Goal: Information Seeking & Learning: Find specific fact

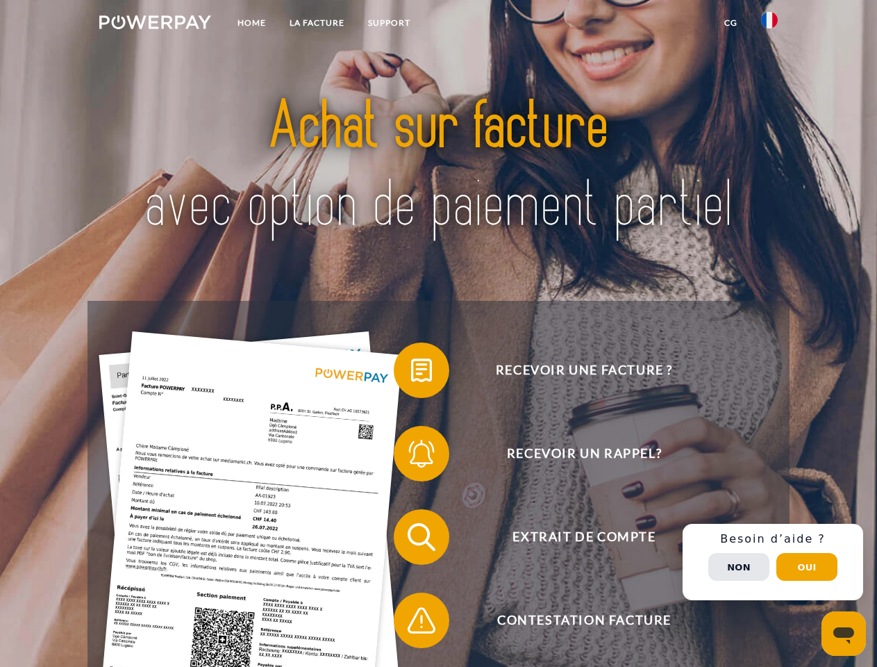
click at [155, 24] on img at bounding box center [155, 22] width 112 height 14
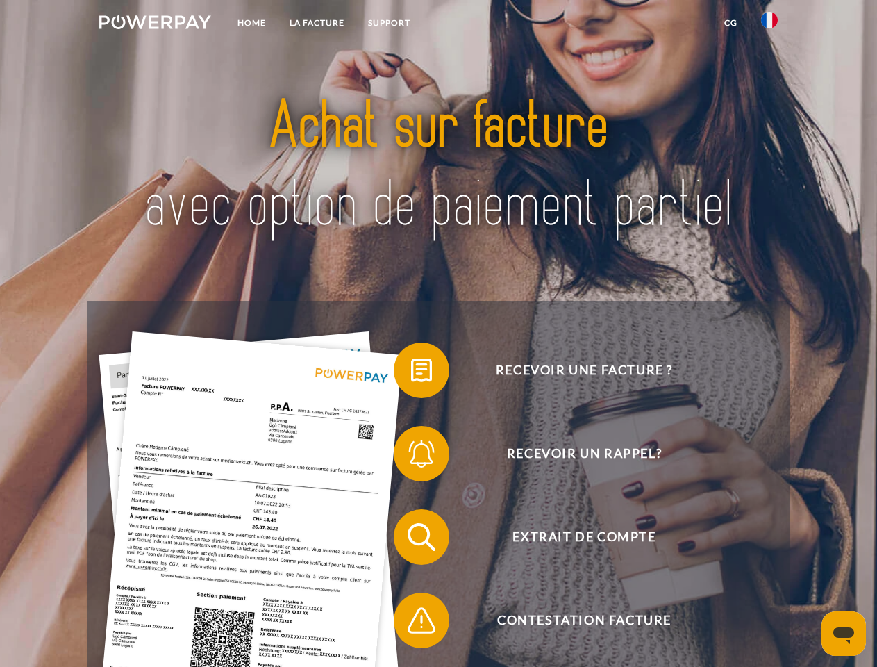
click at [769, 24] on img at bounding box center [769, 20] width 17 height 17
click at [730, 23] on link "CG" at bounding box center [730, 22] width 37 height 25
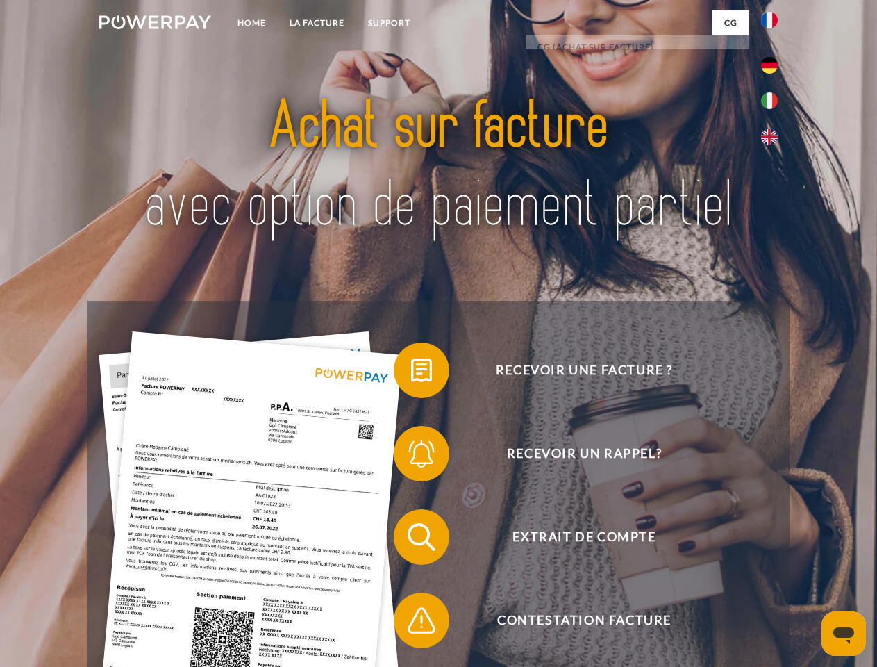
click at [411, 373] on span at bounding box center [400, 369] width 69 height 69
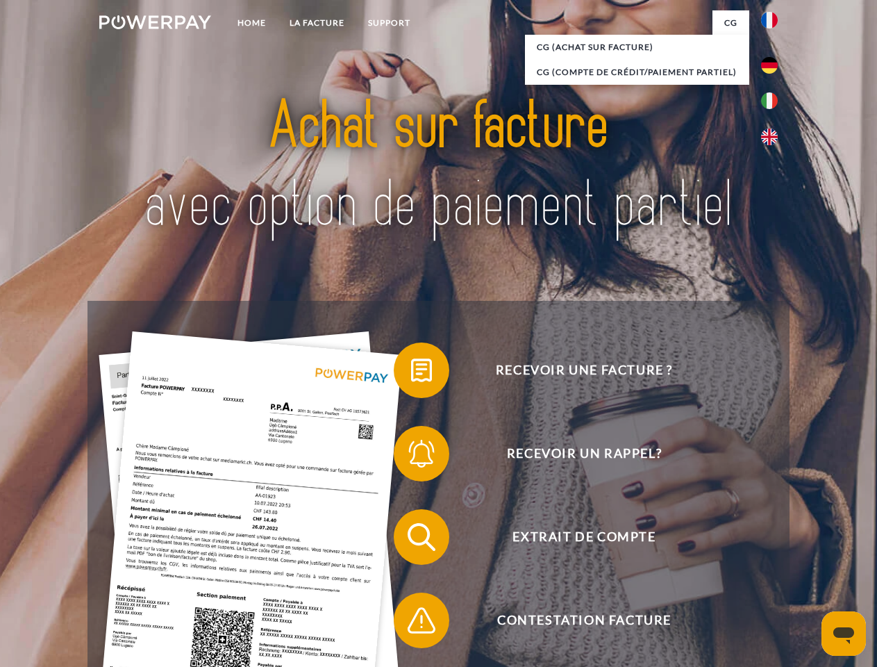
click at [411, 456] on span at bounding box center [400, 453] width 69 height 69
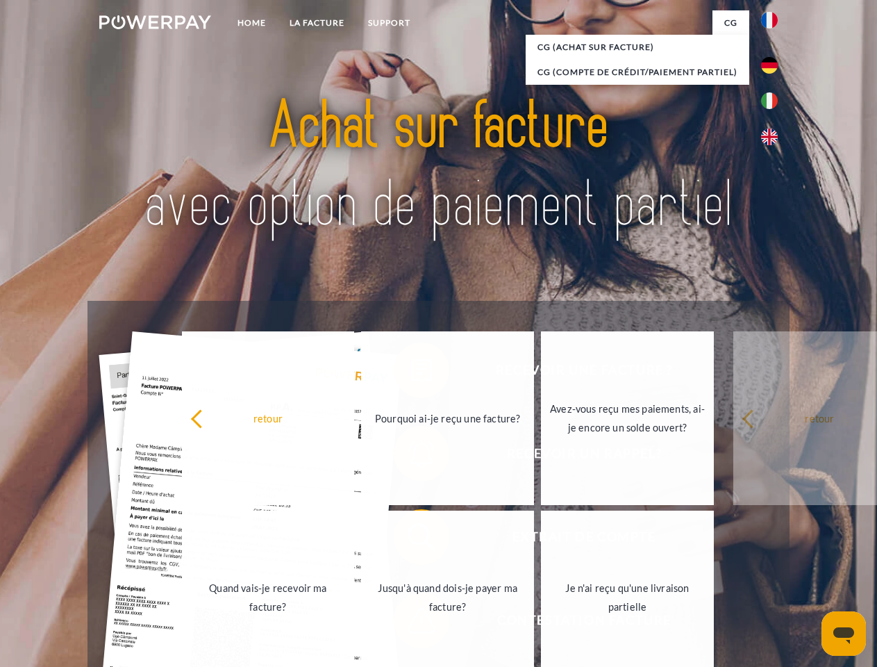
click at [411, 539] on link "Jusqu'à quand dois-je payer ma facture?" at bounding box center [447, 597] width 173 height 174
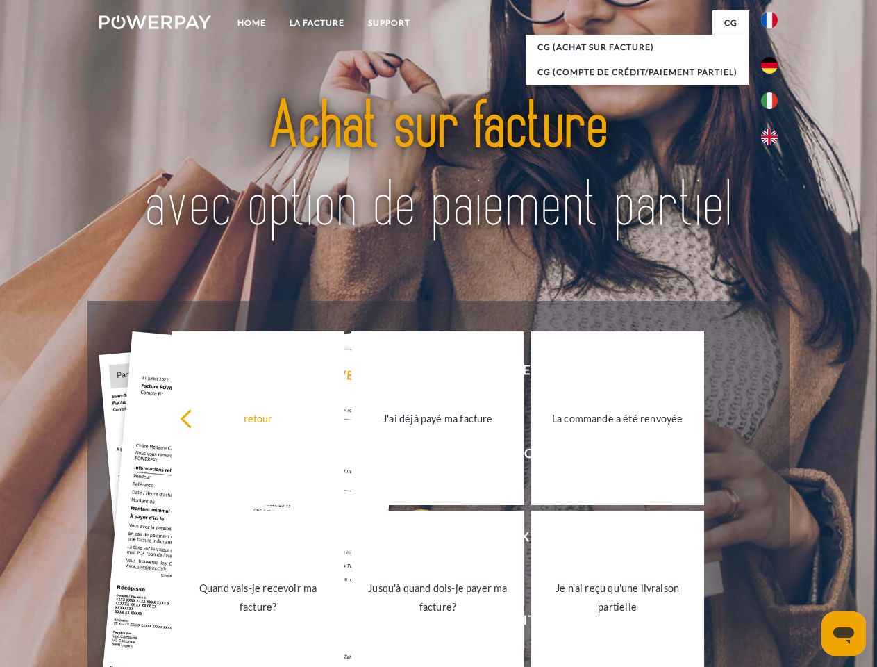
click at [411, 623] on link "Jusqu'à quand dois-je payer ma facture?" at bounding box center [437, 597] width 173 height 174
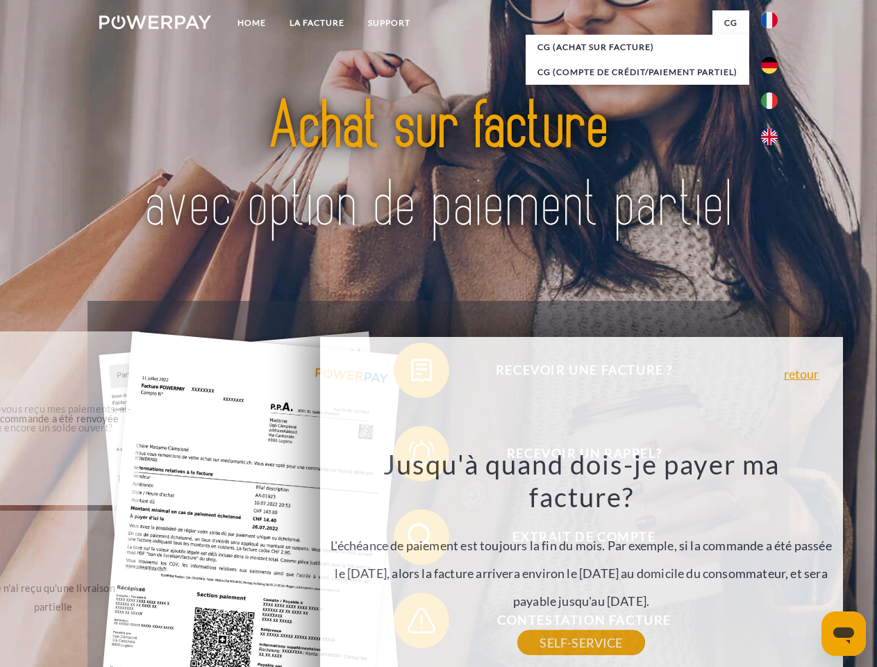
click at [773, 562] on div "retour Pourquoi ai-je reçu une facture? POWERPAY est le prestataire de facturat…" at bounding box center [581, 527] width 561 height 398
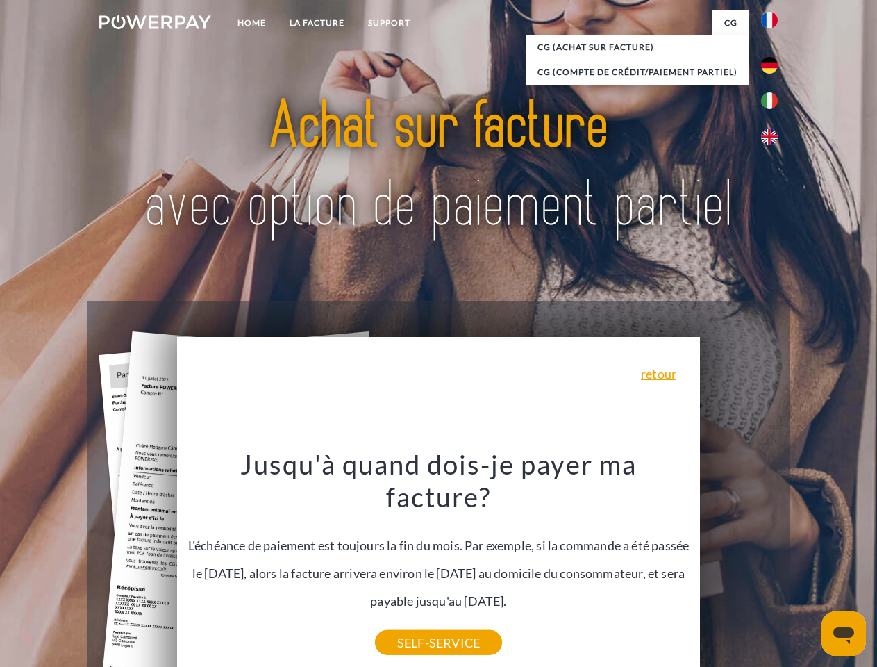
click at [739, 564] on span "Extrait de compte" at bounding box center [584, 537] width 340 height 56
click at [807, 567] on header "Home LA FACTURE Support" at bounding box center [438, 479] width 877 height 959
